Goal: Find contact information

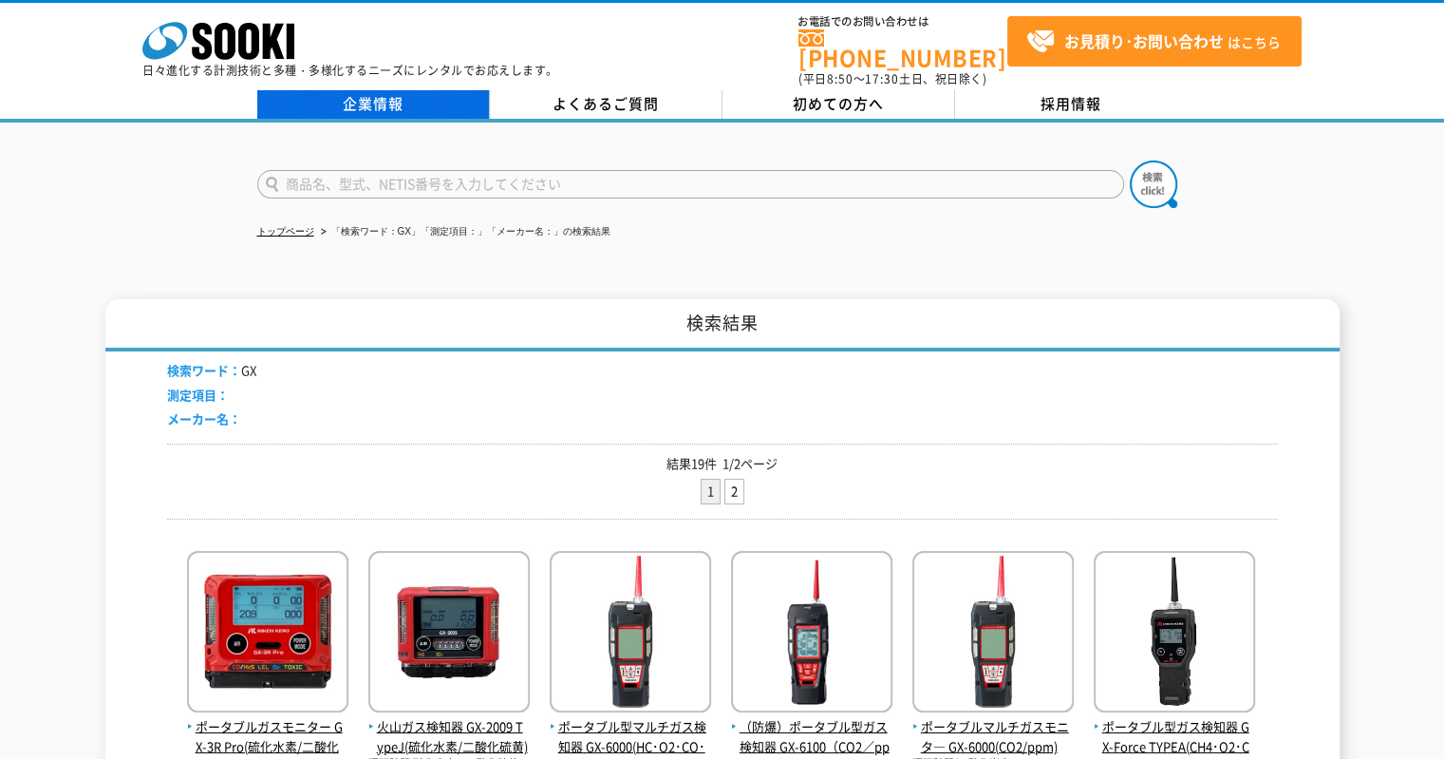
drag, startPoint x: 330, startPoint y: 104, endPoint x: 349, endPoint y: 97, distance: 20.1
click at [330, 104] on link "企業情報" at bounding box center [373, 104] width 233 height 28
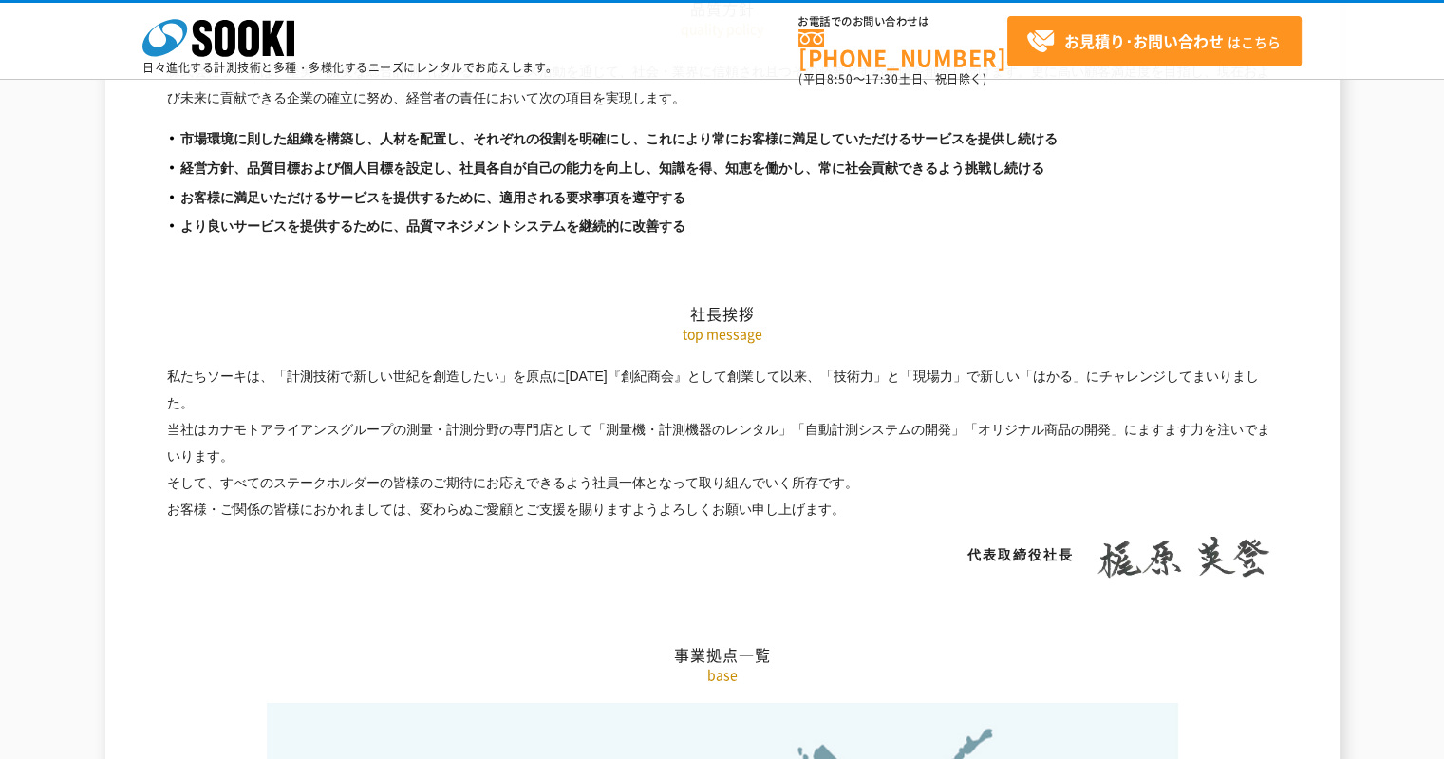
scroll to position [3703, 0]
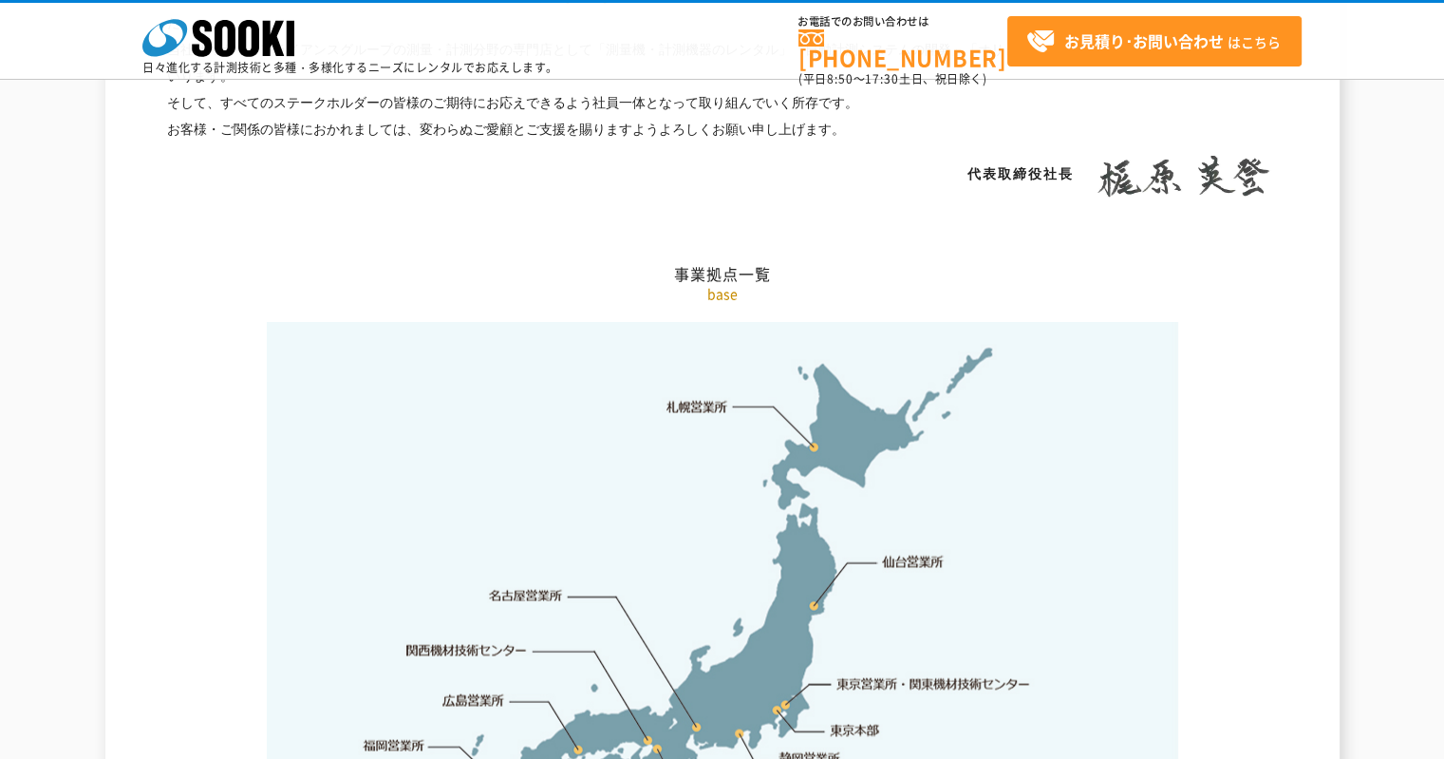
click at [908, 674] on link "東京営業所・関東機材技術センター" at bounding box center [935, 683] width 195 height 19
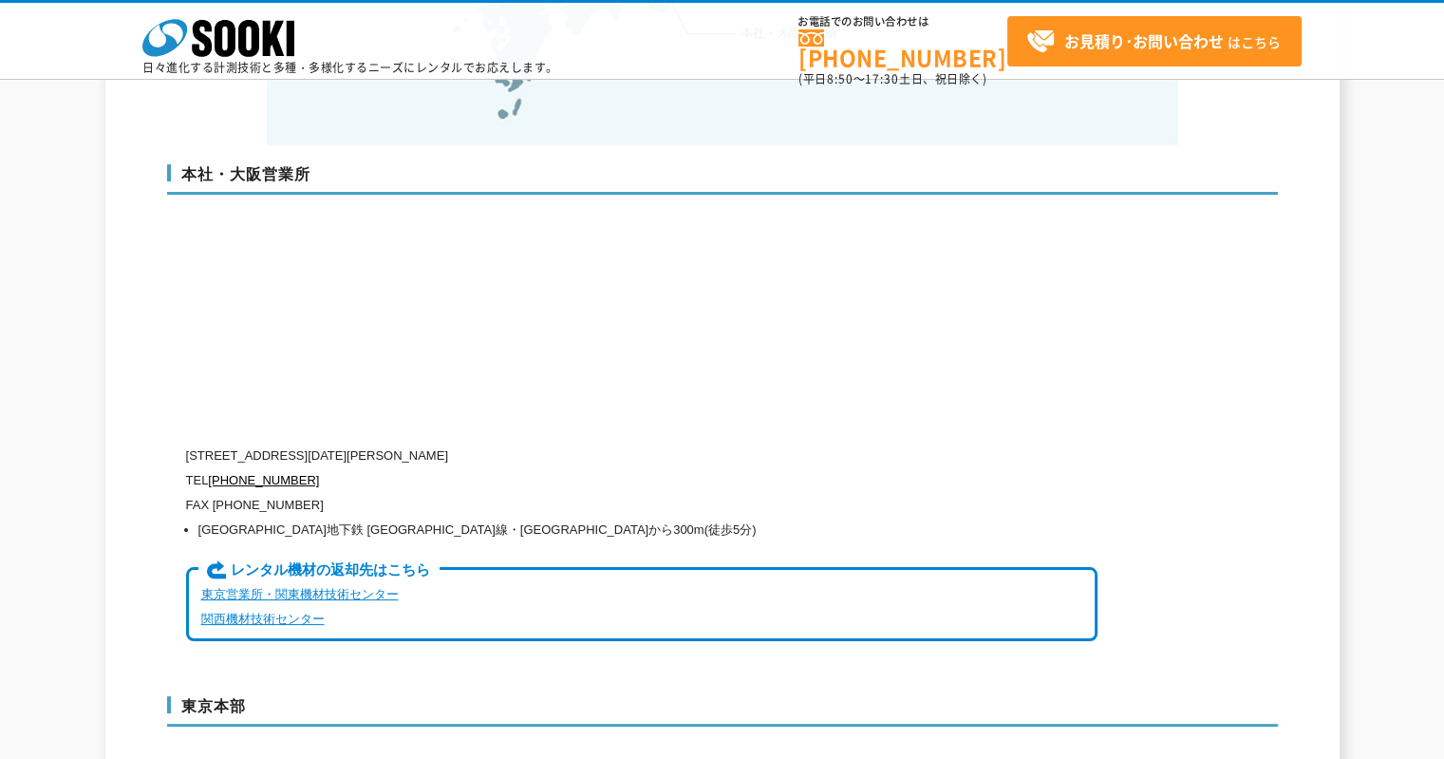
click at [907, 648] on div "会社概要 沿革 企業理念 品質方針 社長挨拶 事業拠点一覧 グループ一覧 会社概要 company profile 商号 株式会社ソーキ 設立 [DATE](…" at bounding box center [722, 273] width 1111 height 9073
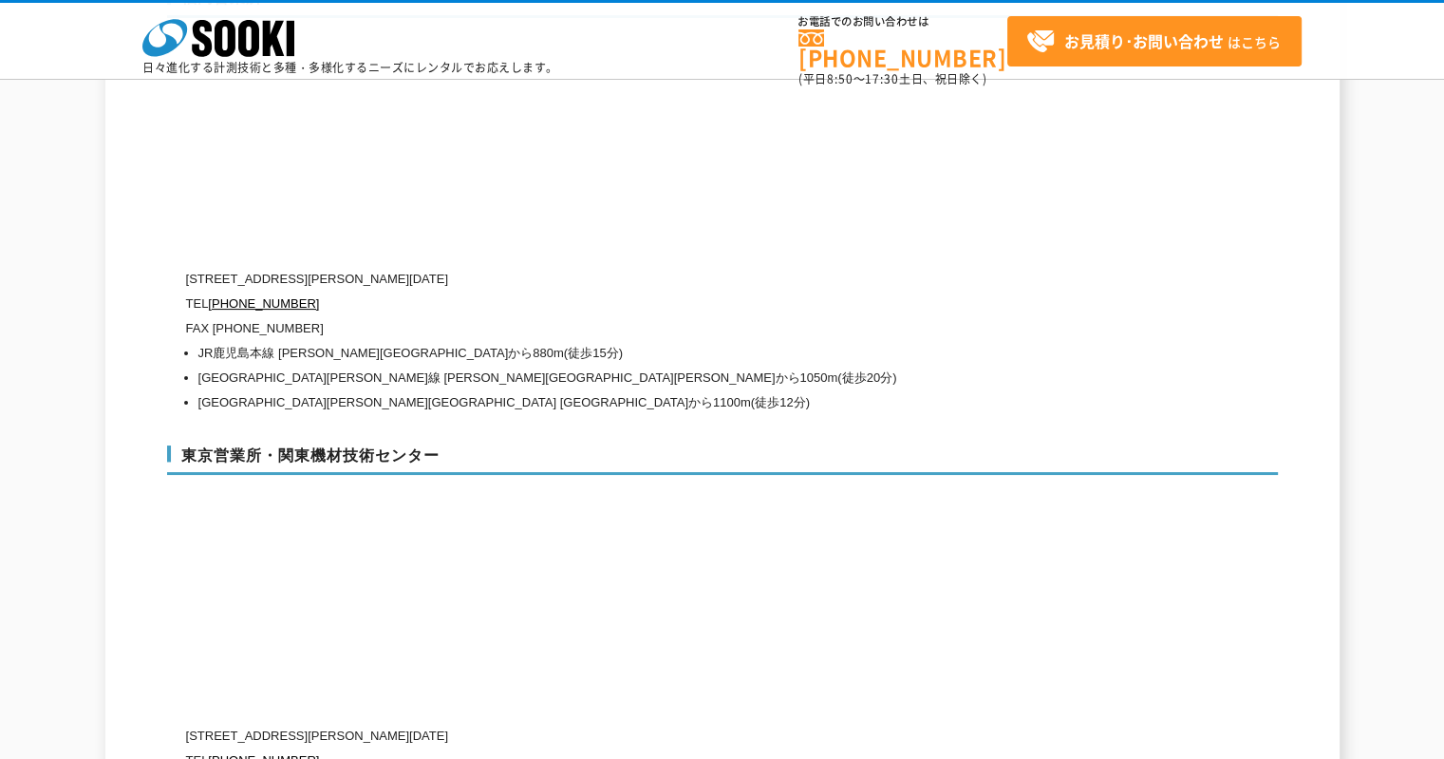
scroll to position [7827, 0]
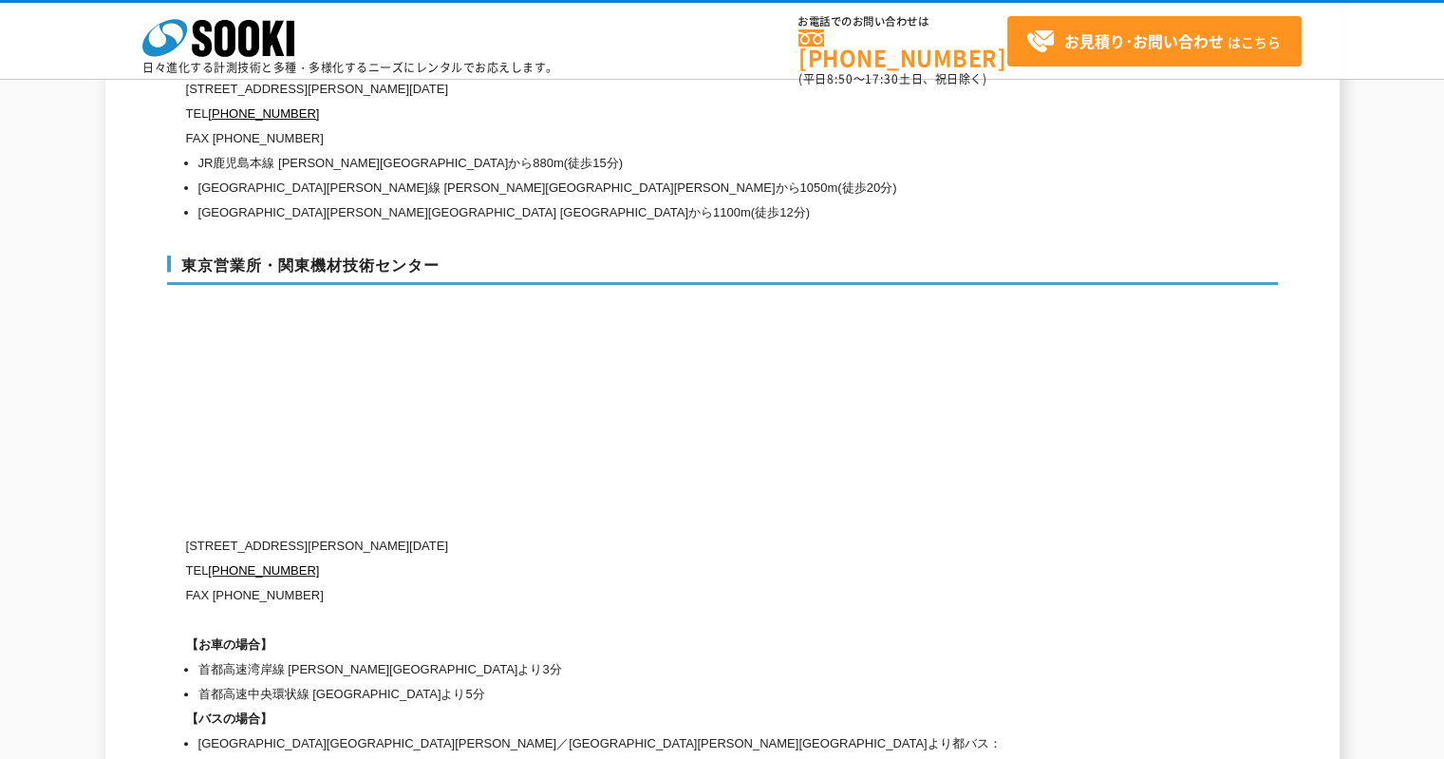
click at [720, 558] on p "TEL [PHONE_NUMBER]" at bounding box center [642, 570] width 912 height 25
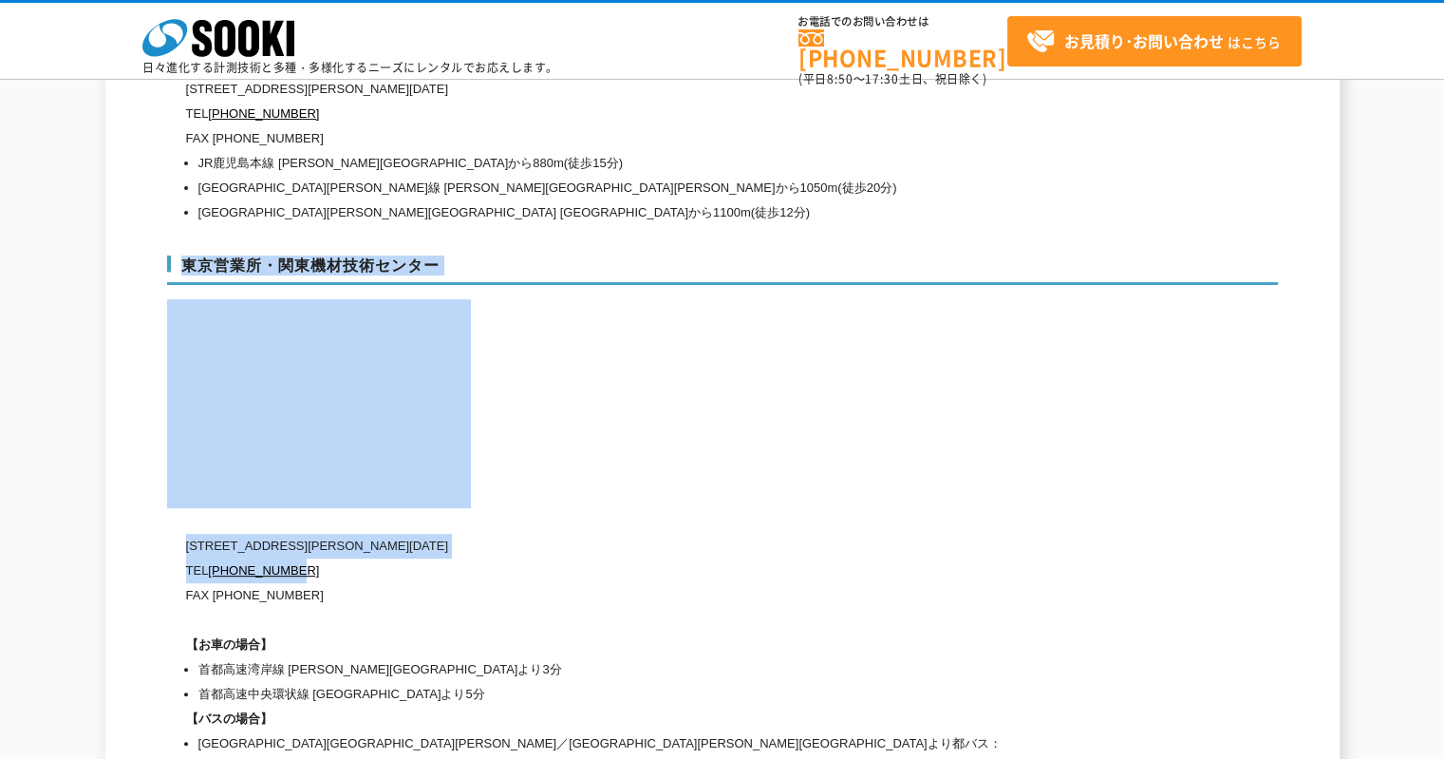
drag, startPoint x: 176, startPoint y: 497, endPoint x: 678, endPoint y: 513, distance: 502.6
click at [678, 513] on div "東京営業所・関東機材技術センター [STREET_ADDRESS][PERSON_NAME][DATE] [PHONE_NUMBER] FAX [PHONE_…" at bounding box center [722, 526] width 1111 height 581
copy div "[GEOGRAPHIC_DATA]・[GEOGRAPHIC_DATA] [STREET_ADDRESS][PERSON_NAME][DATE] [PHONE_…"
click at [916, 339] on div "東京営業所・関東機材技術センター [STREET_ADDRESS][PERSON_NAME][DATE] [PHONE_NUMBER] FAX [PHONE_…" at bounding box center [722, 526] width 1111 height 581
